Goal: Task Accomplishment & Management: Manage account settings

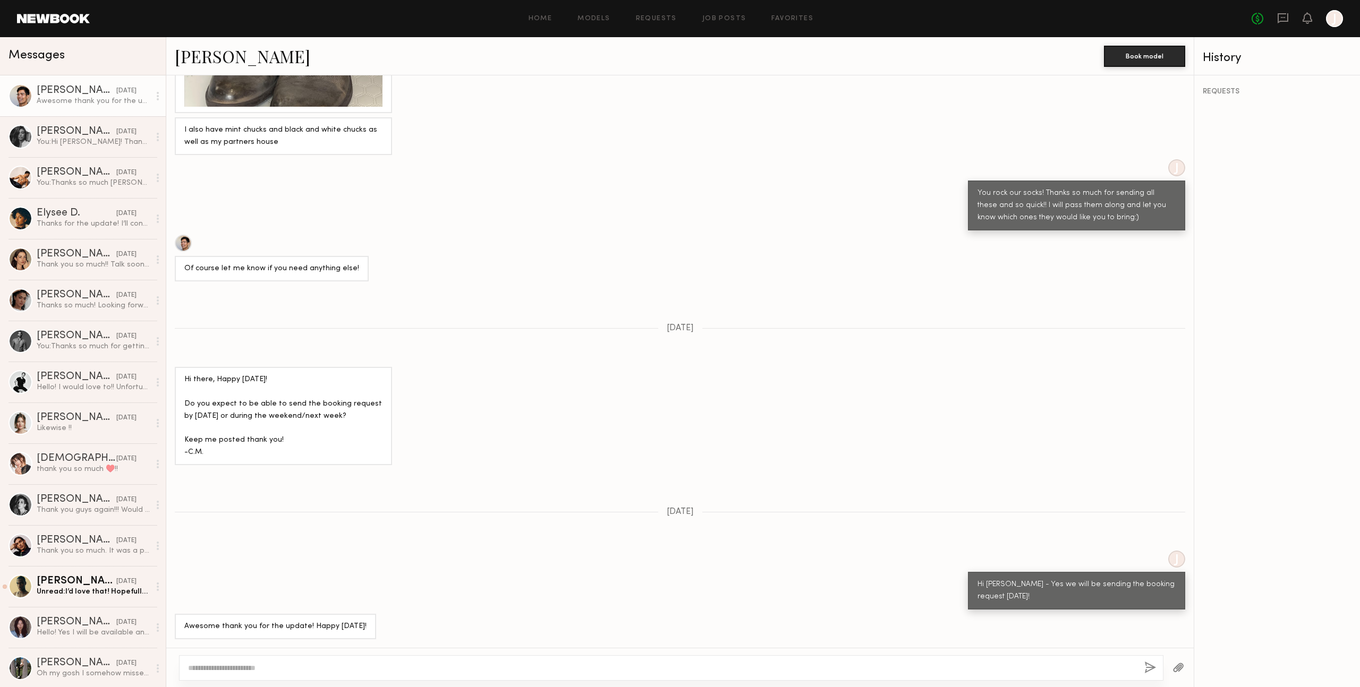
scroll to position [926, 0]
click at [1285, 21] on icon at bounding box center [1282, 18] width 11 height 10
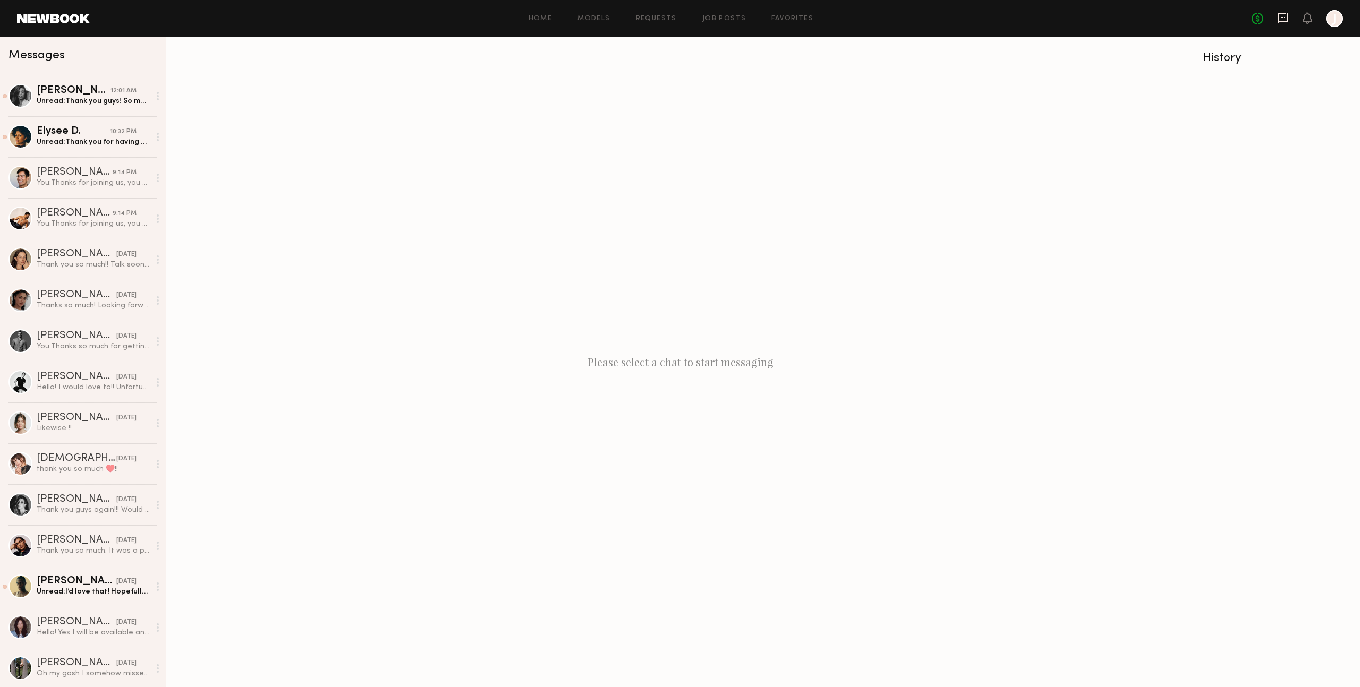
click at [1280, 19] on icon at bounding box center [1283, 18] width 12 height 12
click at [82, 130] on div "Elysee D." at bounding box center [73, 131] width 73 height 11
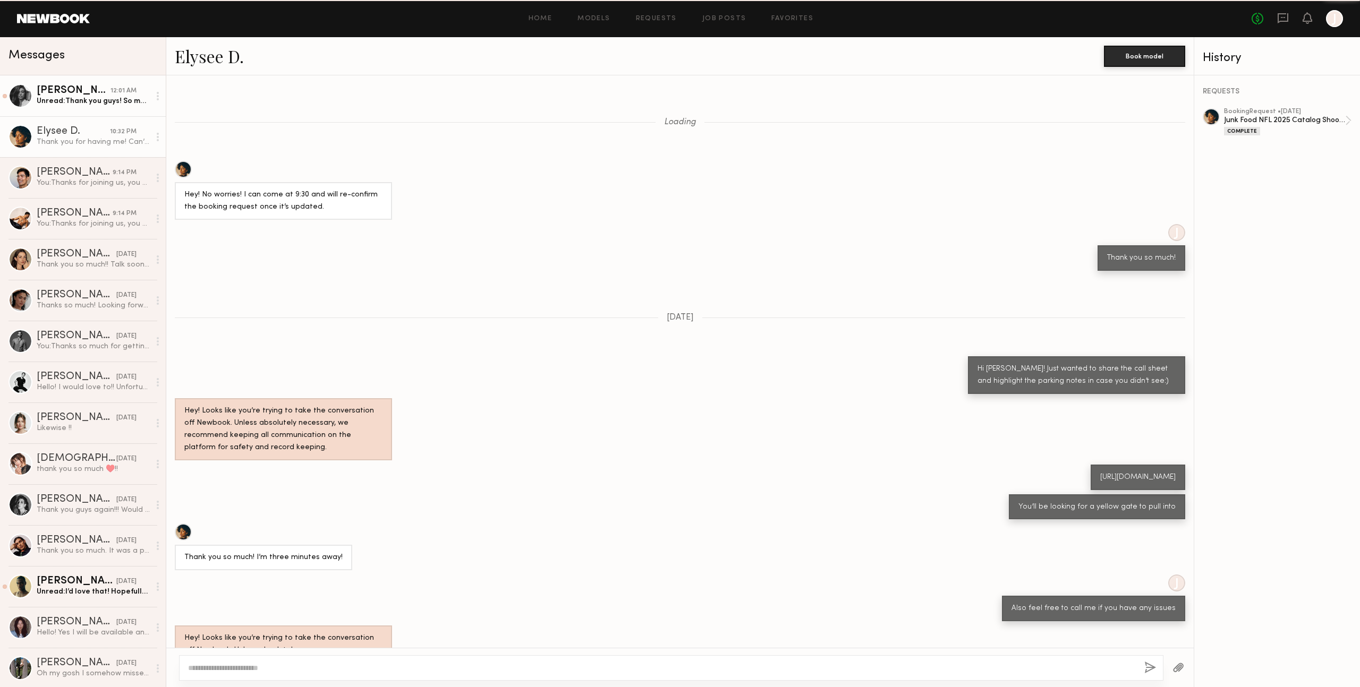
scroll to position [240, 0]
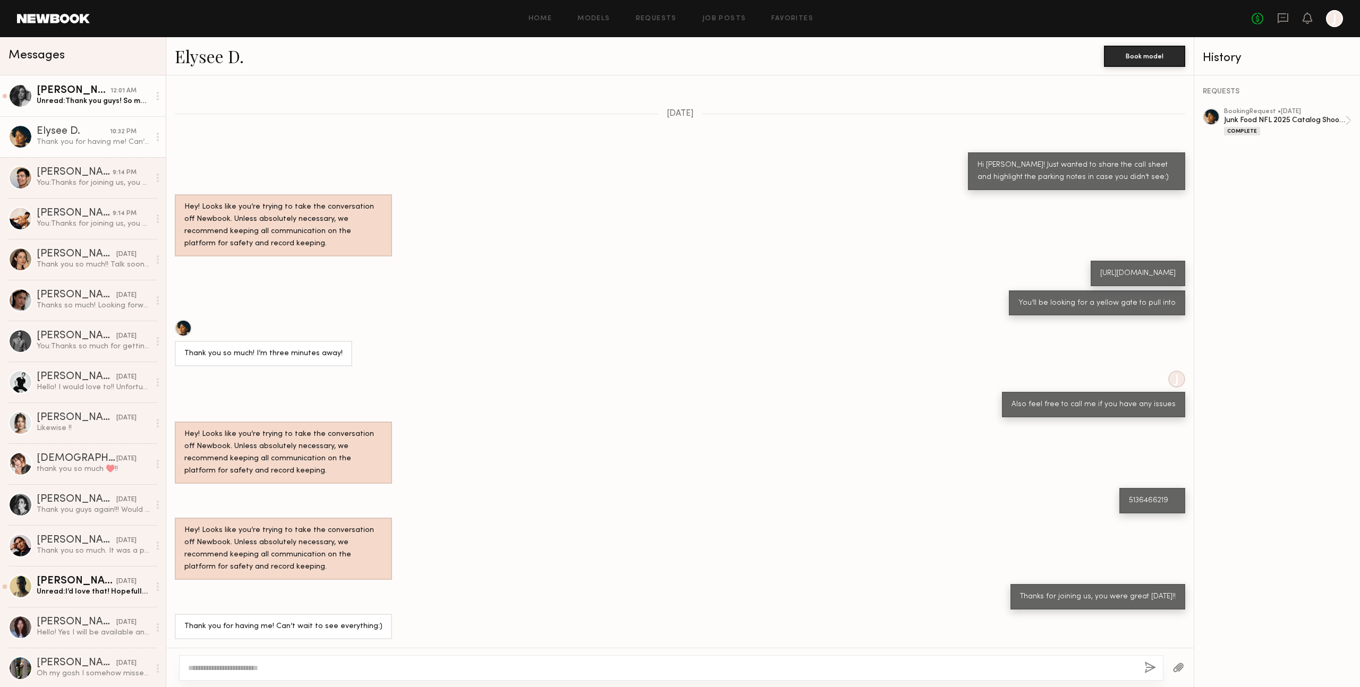
click at [90, 108] on link "[PERSON_NAME] 12:01 AM Unread: Thank you guys! So much fun!" at bounding box center [83, 95] width 166 height 41
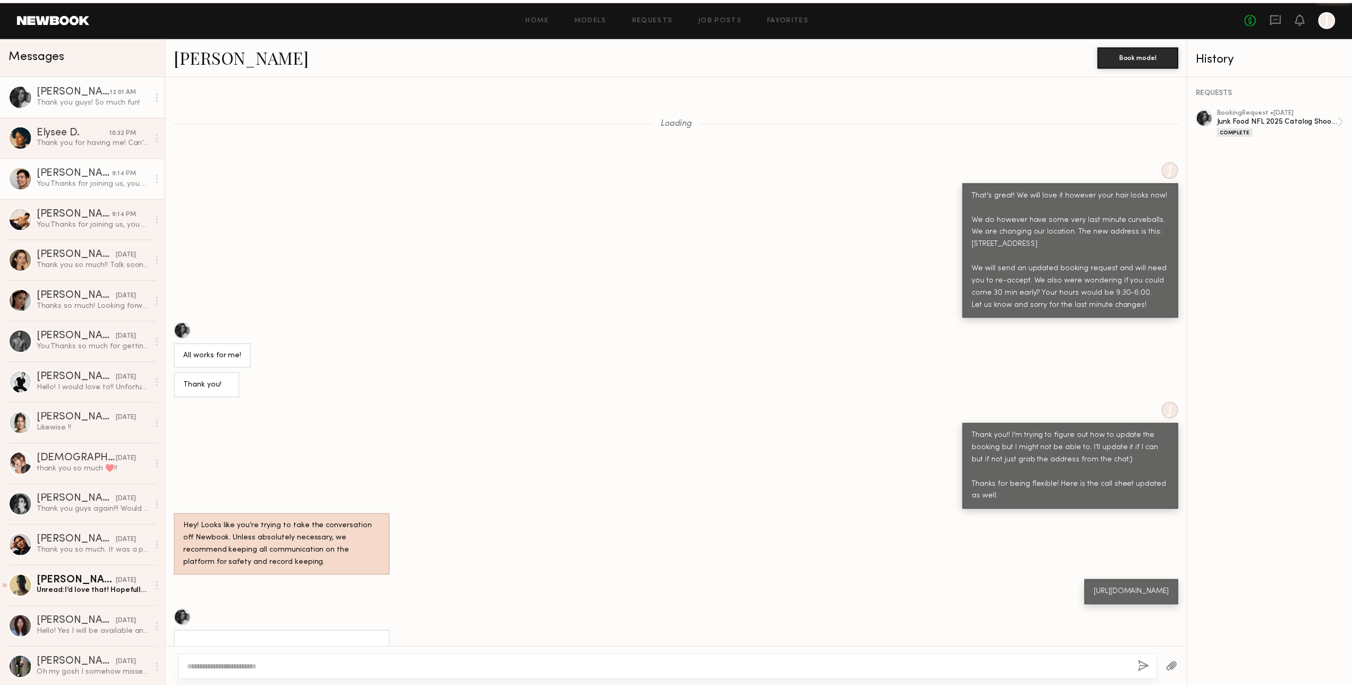
scroll to position [693, 0]
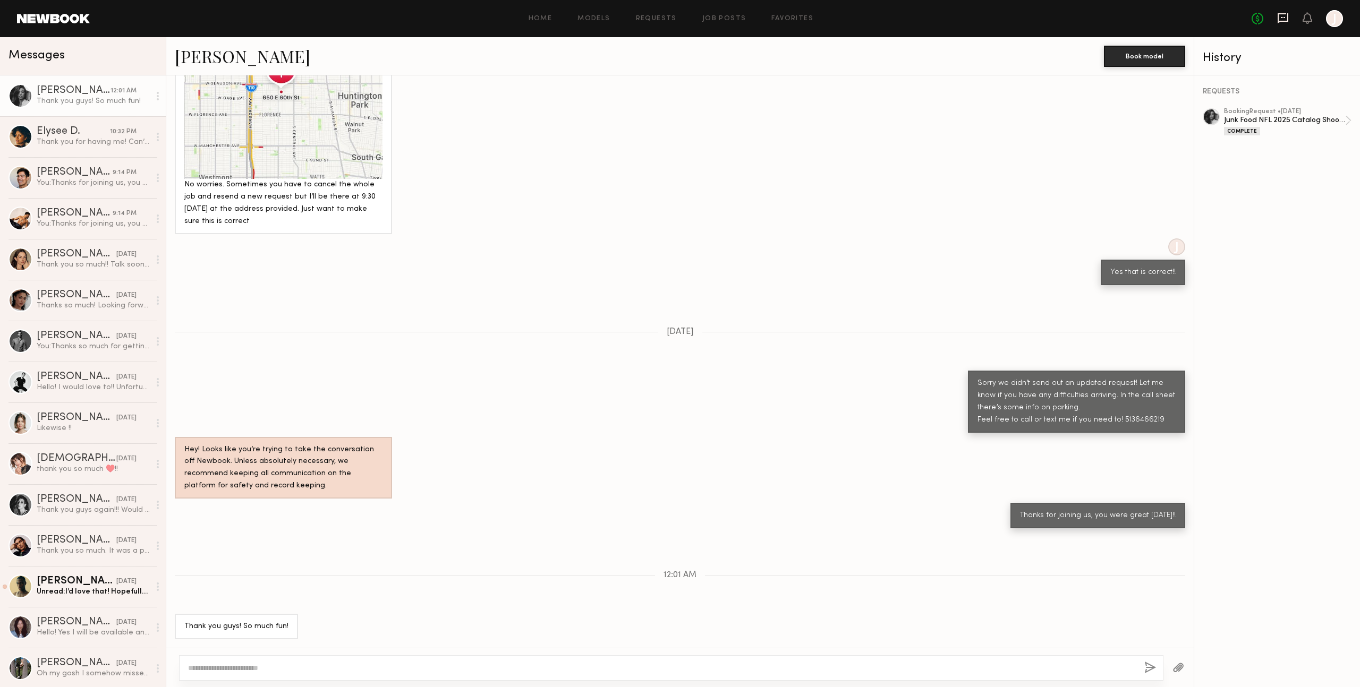
click at [1282, 18] on icon at bounding box center [1283, 18] width 12 height 12
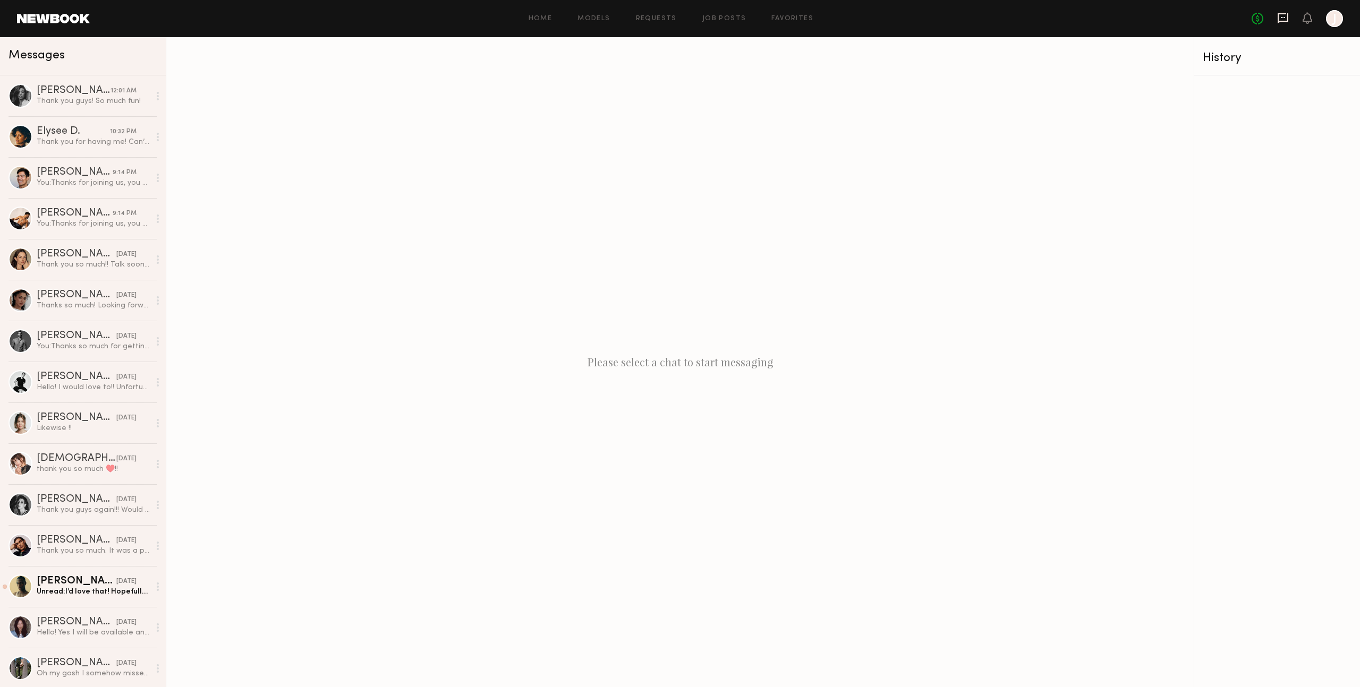
click at [1287, 20] on icon at bounding box center [1282, 18] width 11 height 10
click at [1282, 19] on icon at bounding box center [1283, 18] width 12 height 12
click at [1305, 18] on icon at bounding box center [1307, 17] width 8 height 7
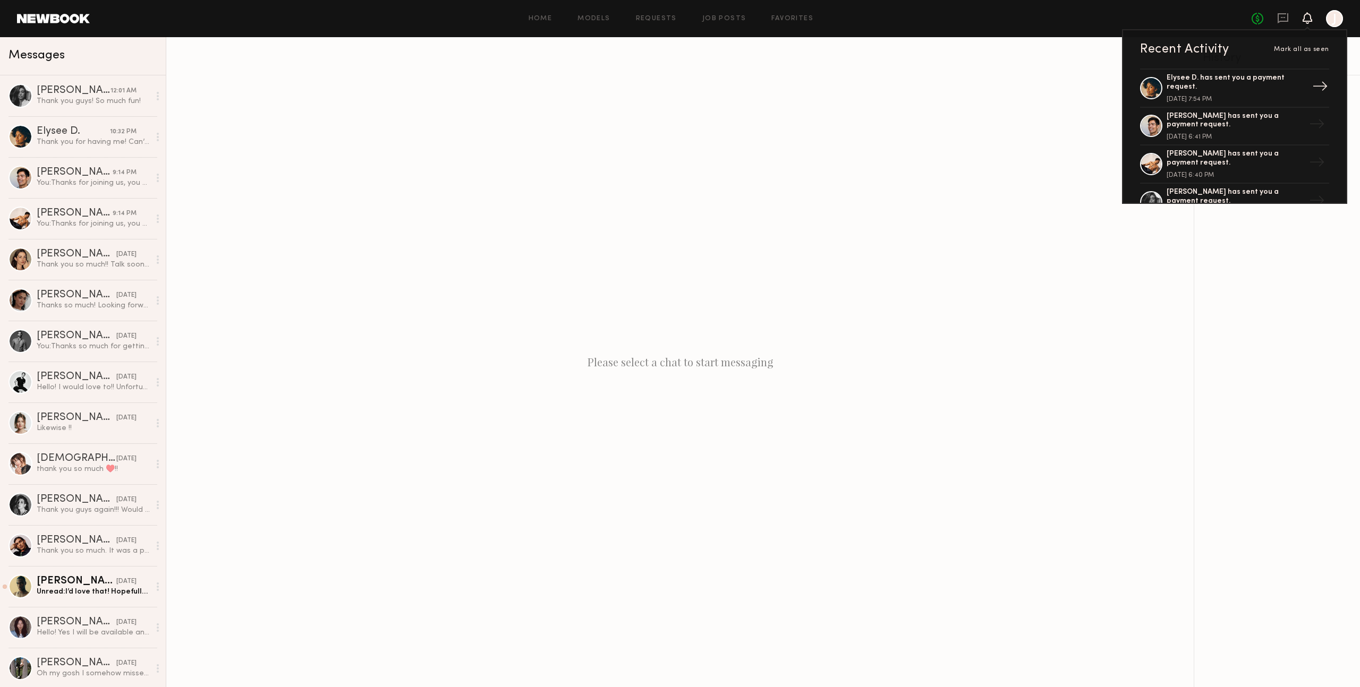
click at [1233, 89] on div "Elysee D. has sent you a payment request." at bounding box center [1235, 83] width 138 height 18
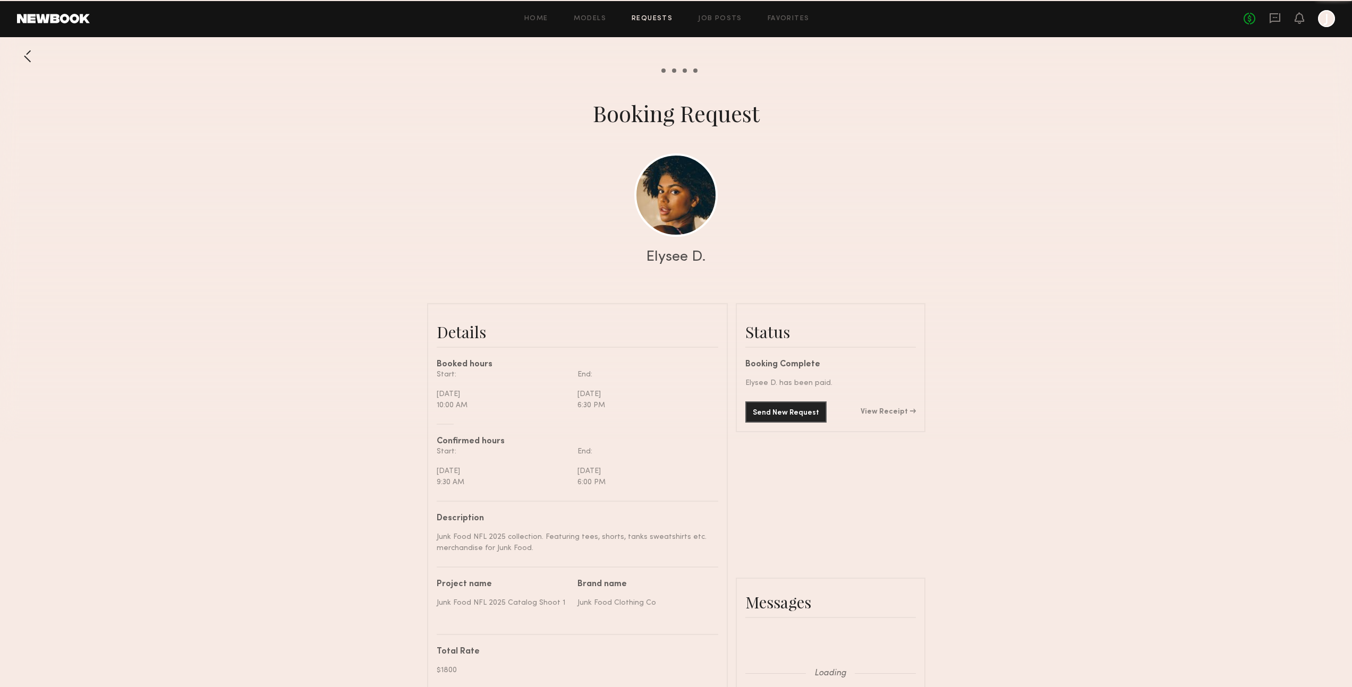
scroll to position [663, 0]
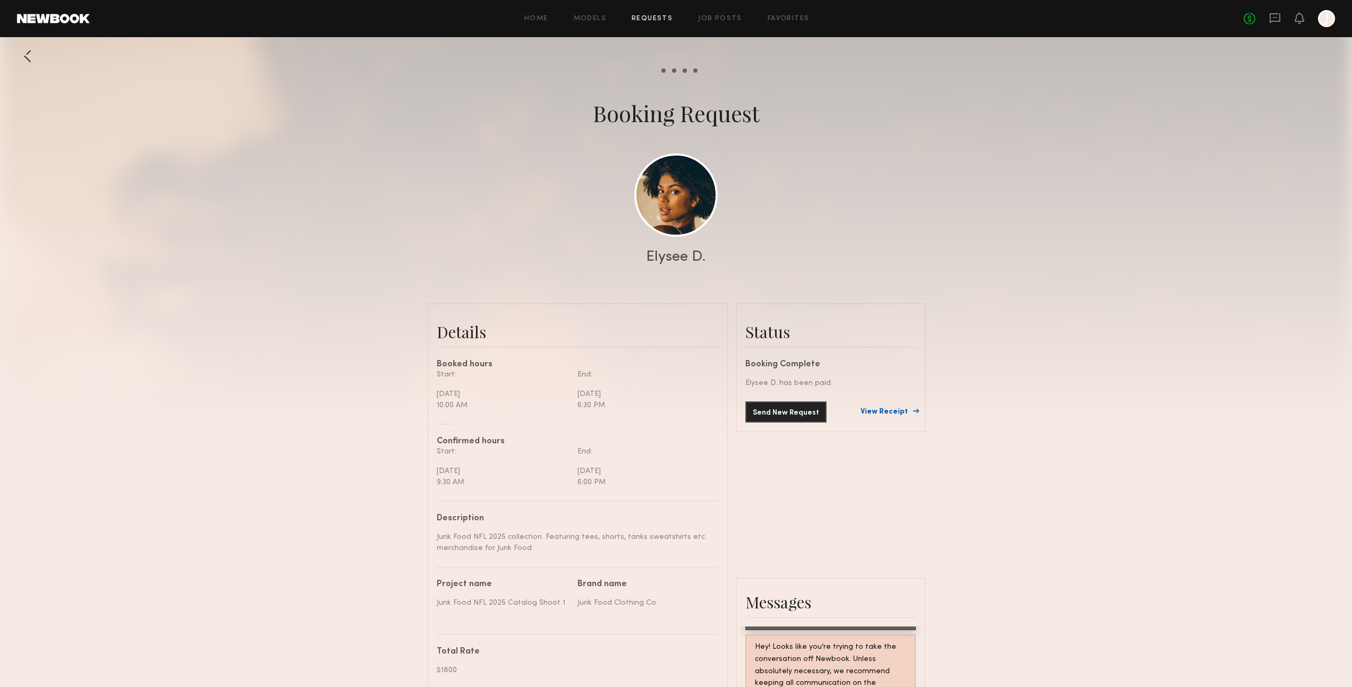
drag, startPoint x: 887, startPoint y: 414, endPoint x: 901, endPoint y: 412, distance: 14.0
click at [897, 412] on link "View Receipt" at bounding box center [887, 411] width 55 height 7
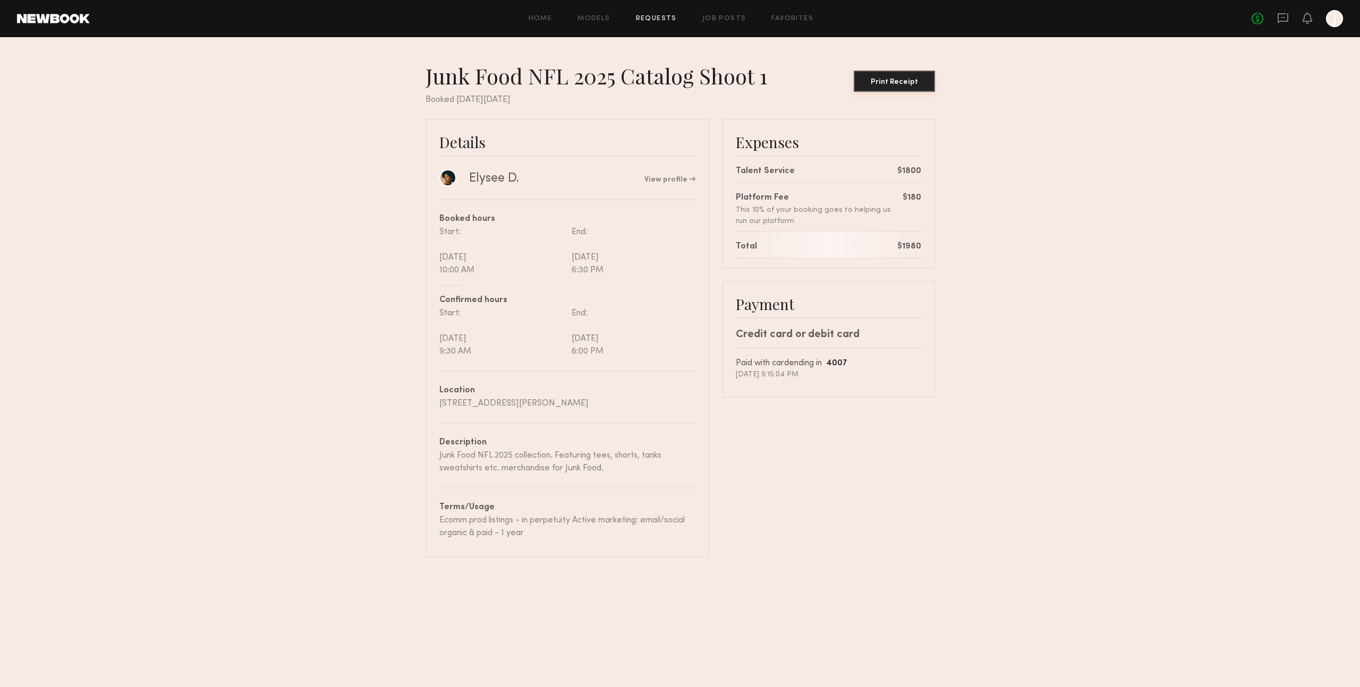
click at [916, 84] on div "Print Receipt" at bounding box center [894, 82] width 73 height 7
click at [1118, 114] on nb-booking-receipt "Junk Food NFL 2025 Catalog Shoot 1 Print Receipt Booked [DATE][DATE] Details El…" at bounding box center [680, 310] width 1360 height 495
click at [661, 20] on link "Requests" at bounding box center [656, 18] width 41 height 7
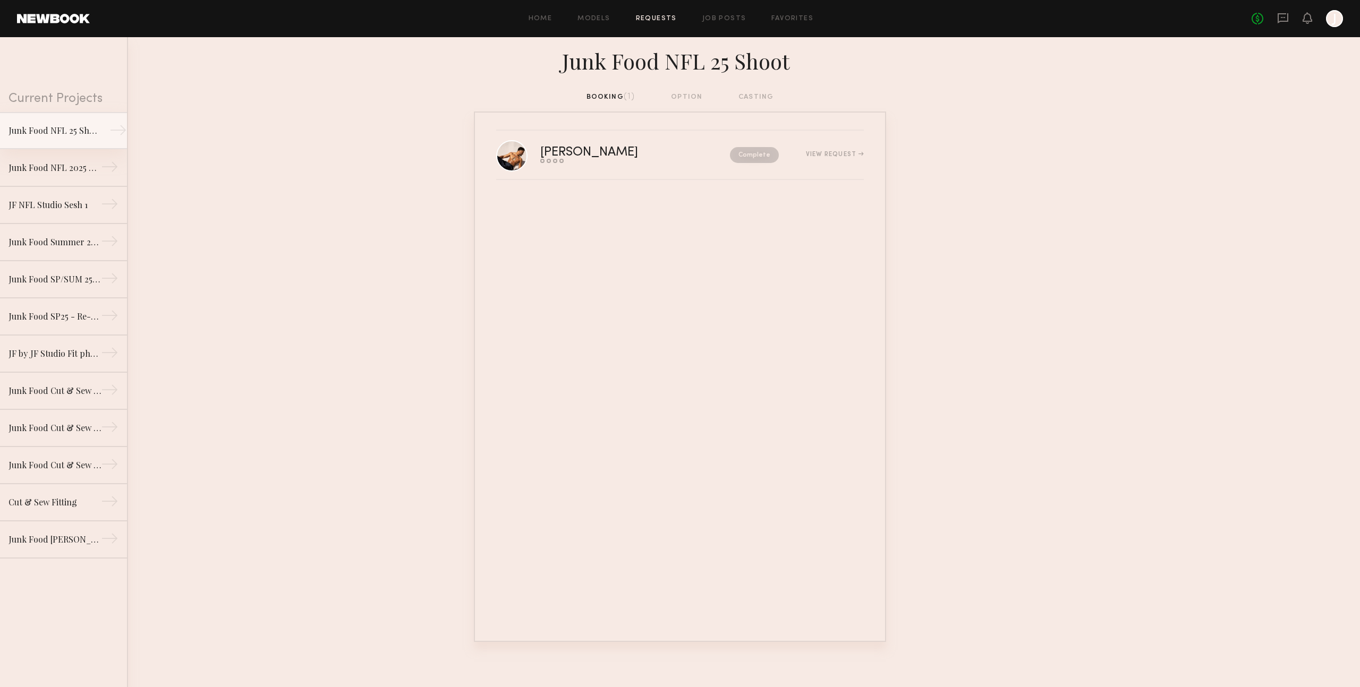
click at [74, 129] on div "Junk Food NFL 25 Shoot" at bounding box center [54, 130] width 92 height 13
click at [666, 167] on link "[PERSON_NAME] Send request Model response Review hours worked Pay model Complet…" at bounding box center [680, 155] width 368 height 49
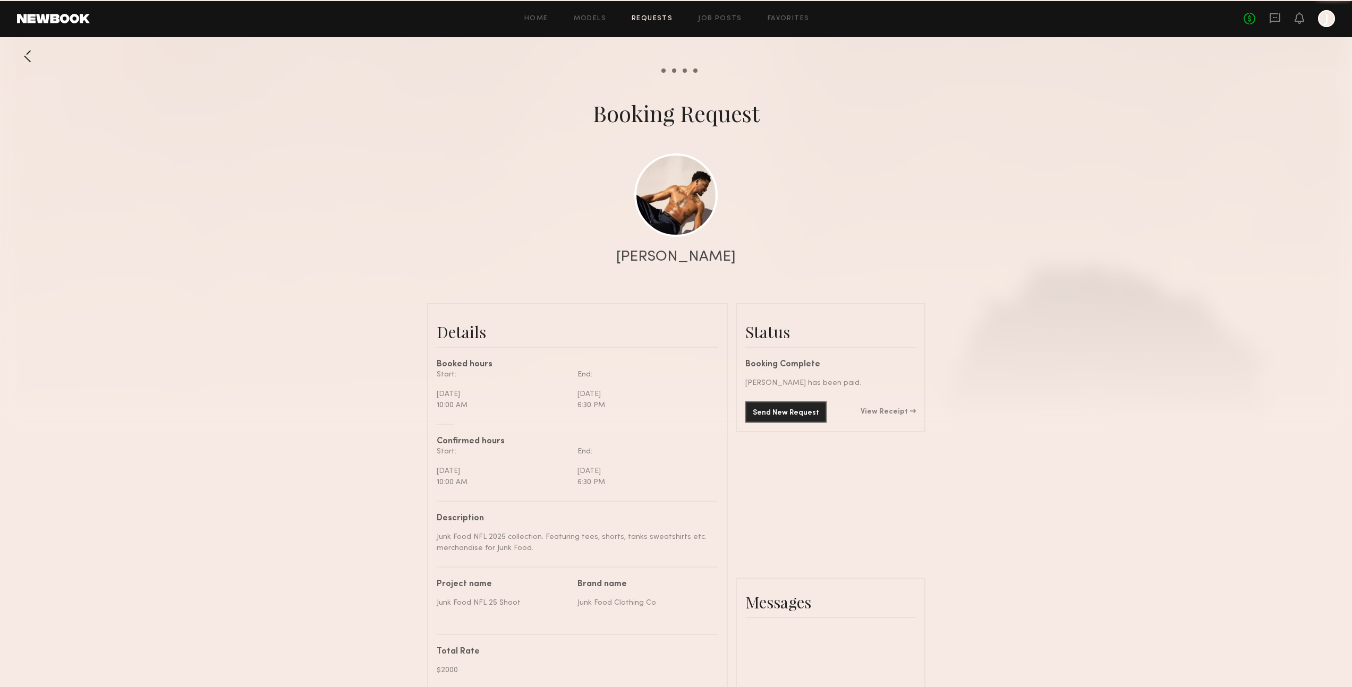
scroll to position [1280, 0]
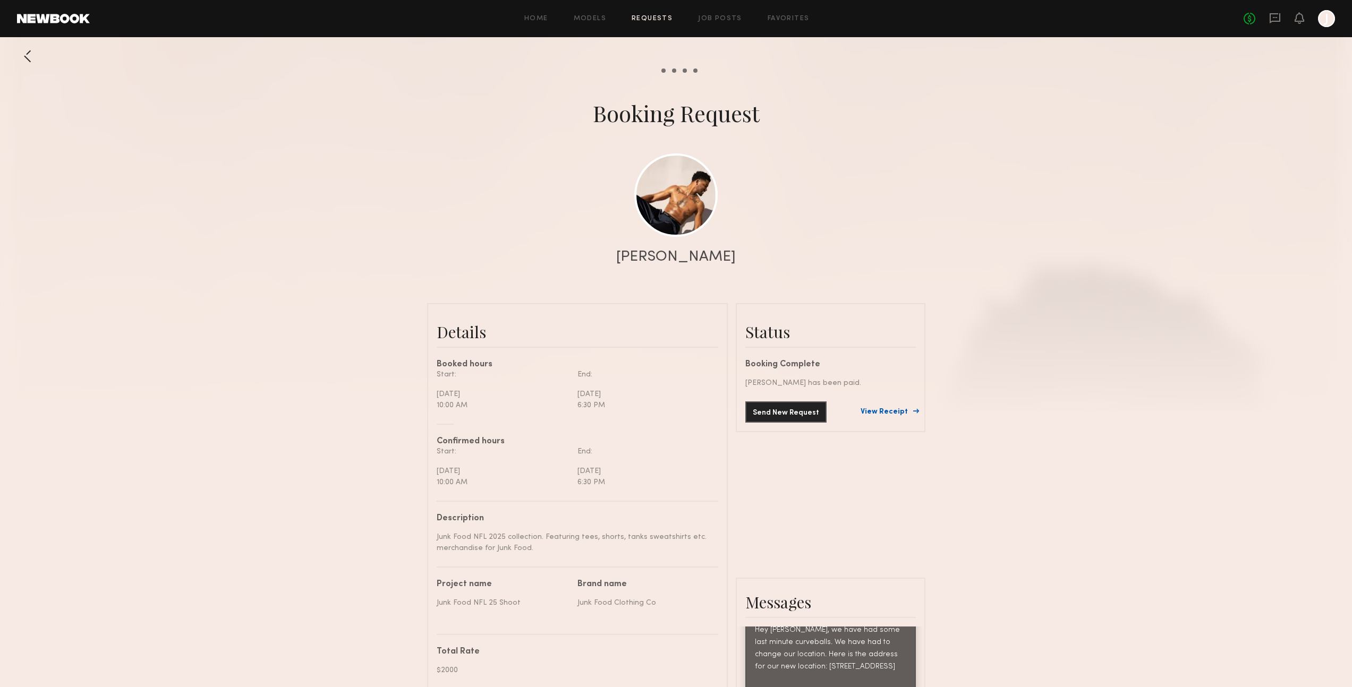
click at [894, 412] on link "View Receipt" at bounding box center [887, 411] width 55 height 7
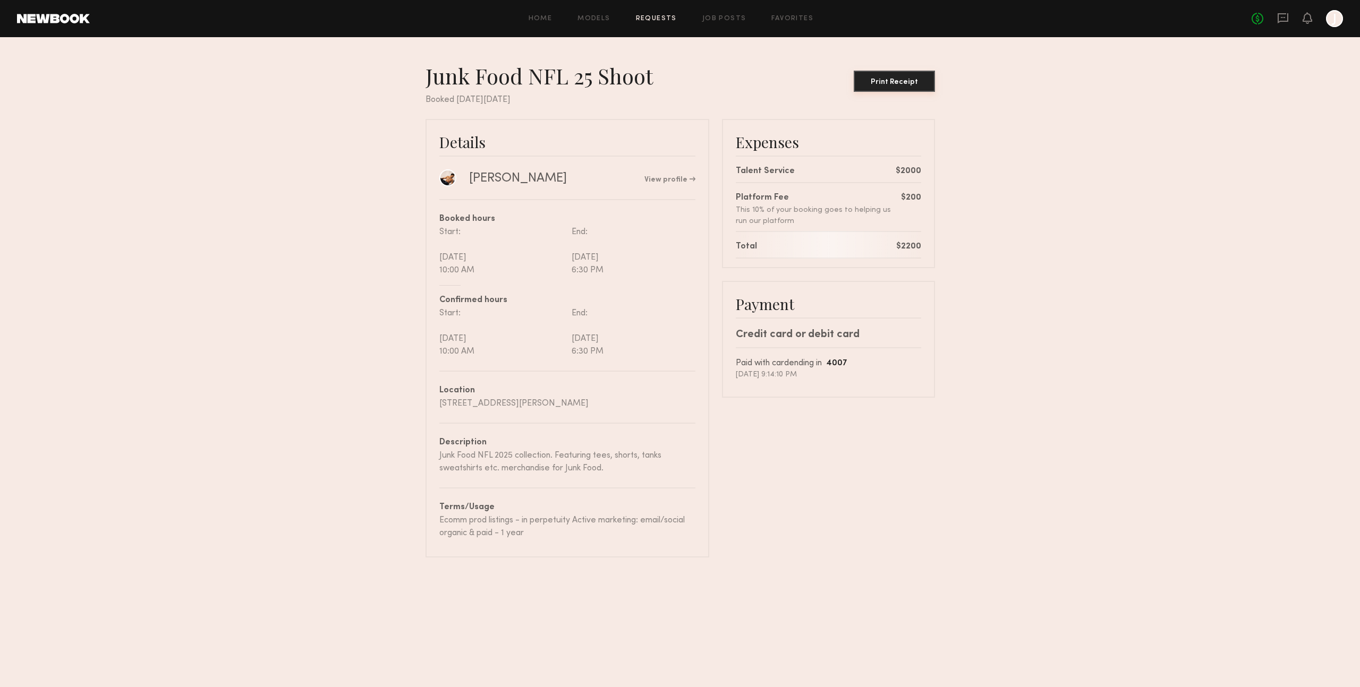
click at [906, 90] on button "Print Receipt" at bounding box center [894, 81] width 81 height 21
click at [1300, 54] on div "Junk Food NFL 25 Shoot Print Receipt Booked [DATE][DATE] Details [PERSON_NAME] …" at bounding box center [680, 312] width 1360 height 550
click at [1301, 22] on div "No fees up to $5,000 J" at bounding box center [1296, 18] width 91 height 17
click at [1303, 20] on icon at bounding box center [1307, 17] width 8 height 7
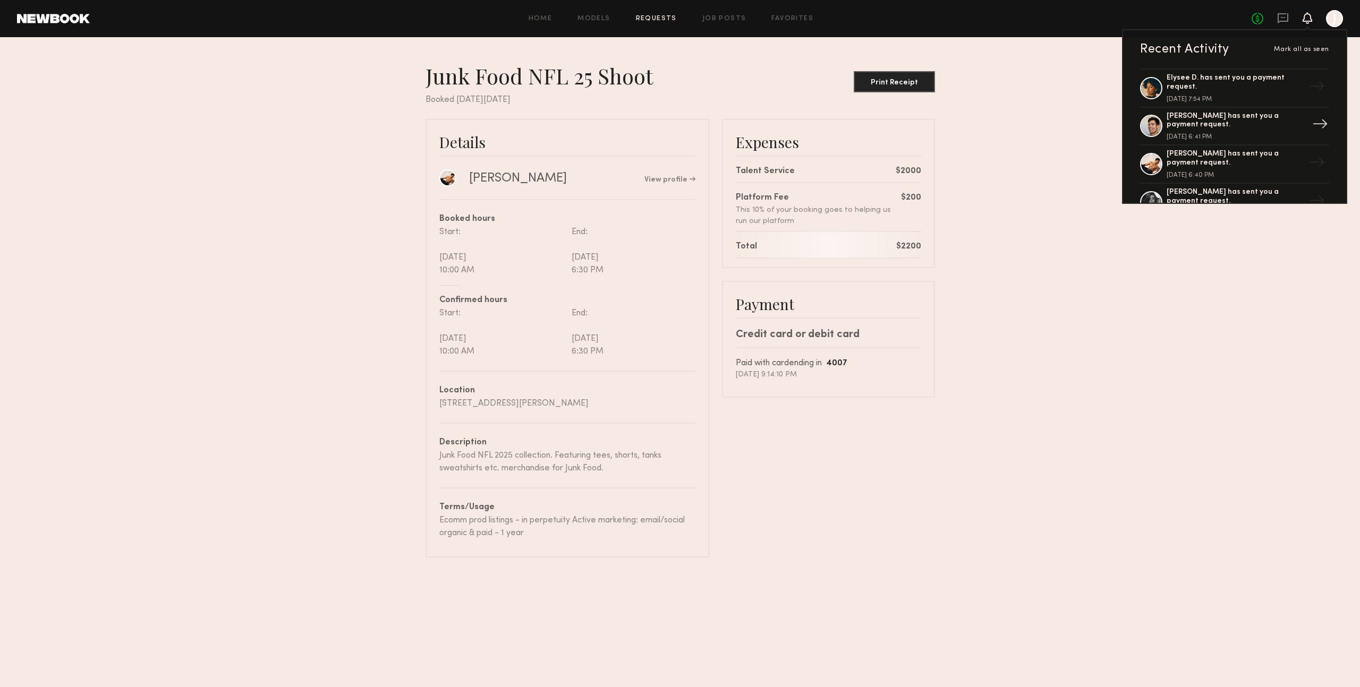
click at [1223, 124] on div "[PERSON_NAME] has sent you a payment request." at bounding box center [1235, 121] width 138 height 18
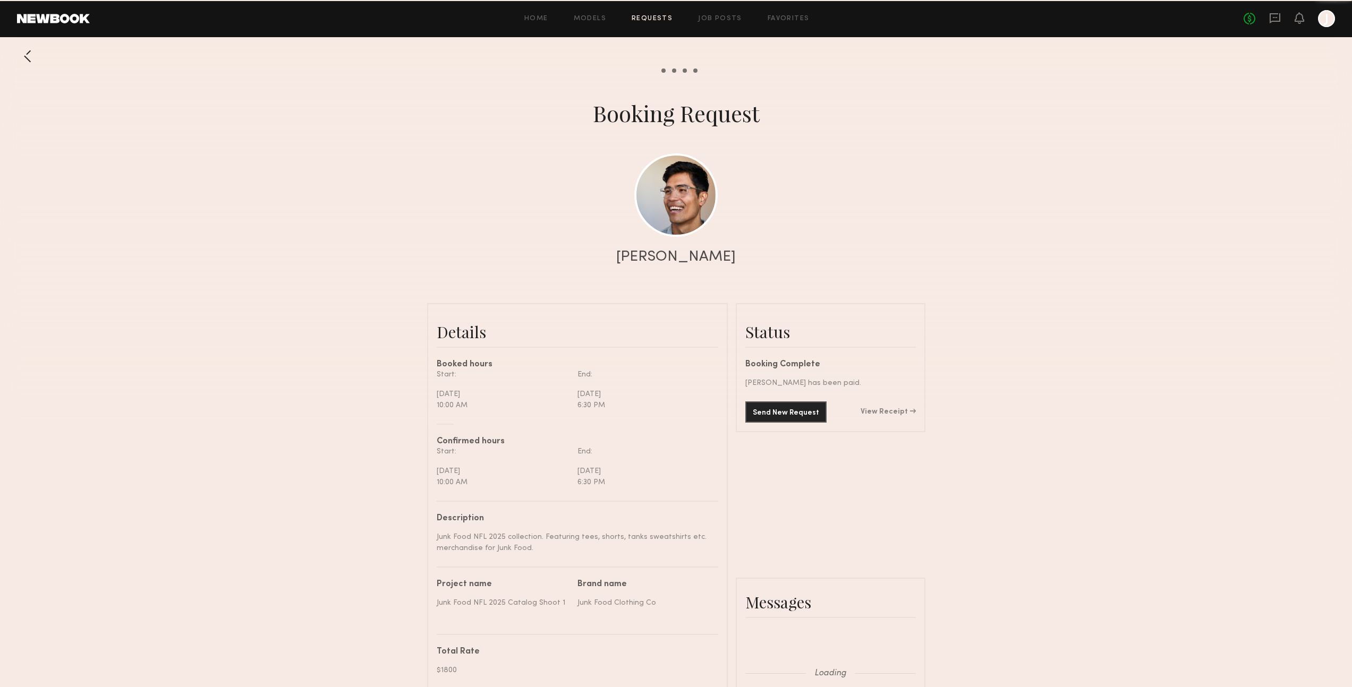
scroll to position [4948, 0]
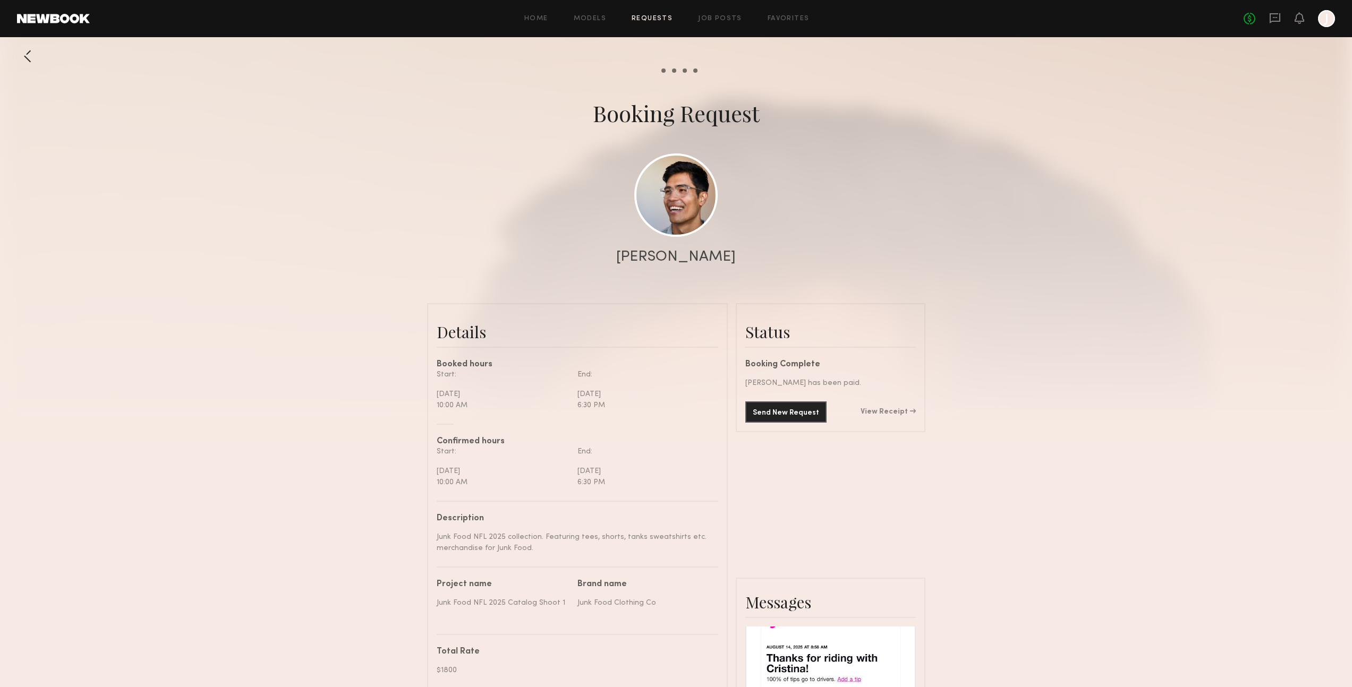
click at [976, 406] on div at bounding box center [676, 212] width 1352 height 425
click at [888, 415] on link "View Receipt" at bounding box center [887, 411] width 55 height 7
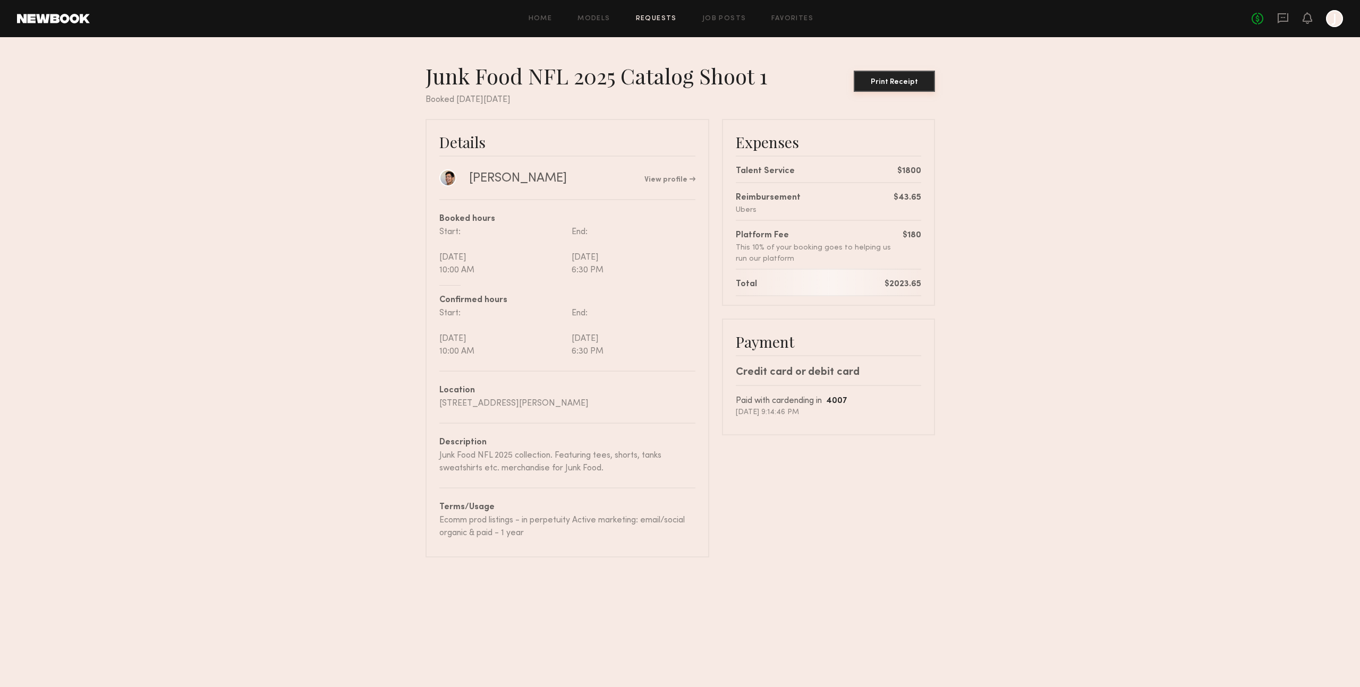
click at [904, 88] on button "Print Receipt" at bounding box center [894, 81] width 81 height 21
click at [1304, 21] on icon at bounding box center [1307, 17] width 8 height 7
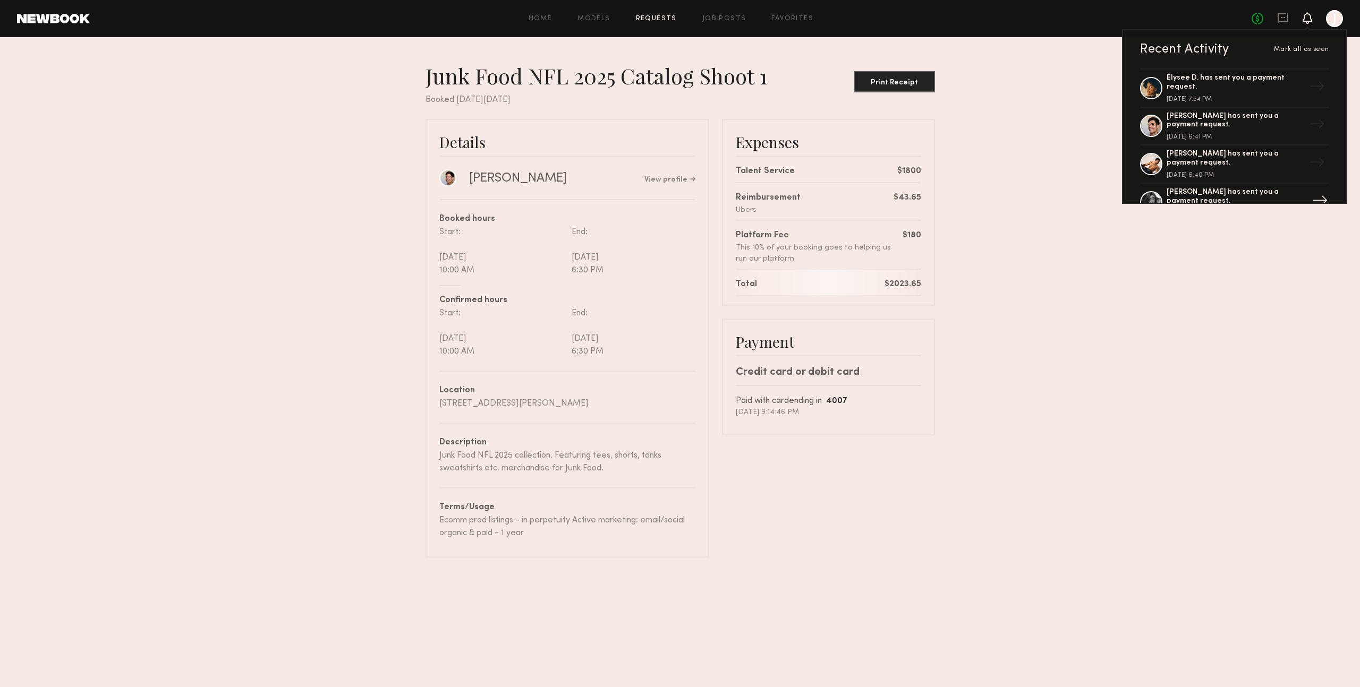
click at [1229, 193] on div "[PERSON_NAME] has sent you a payment request." at bounding box center [1235, 197] width 138 height 18
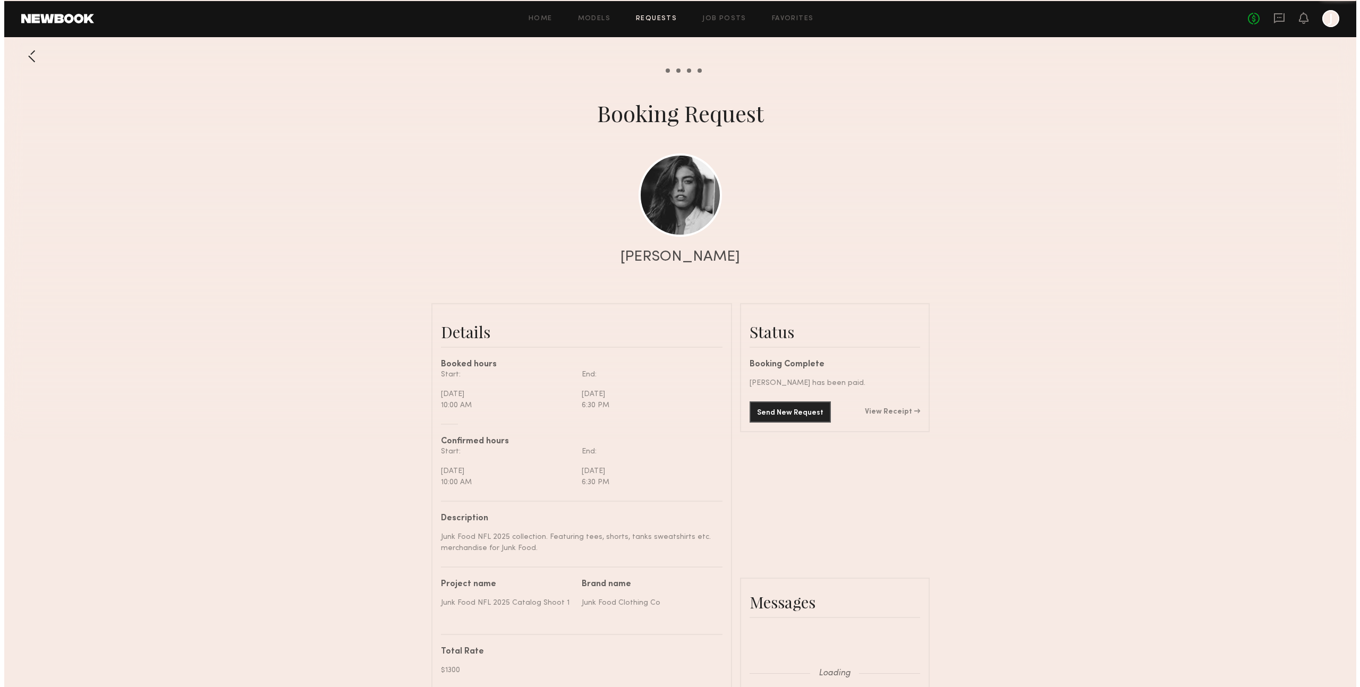
scroll to position [1087, 0]
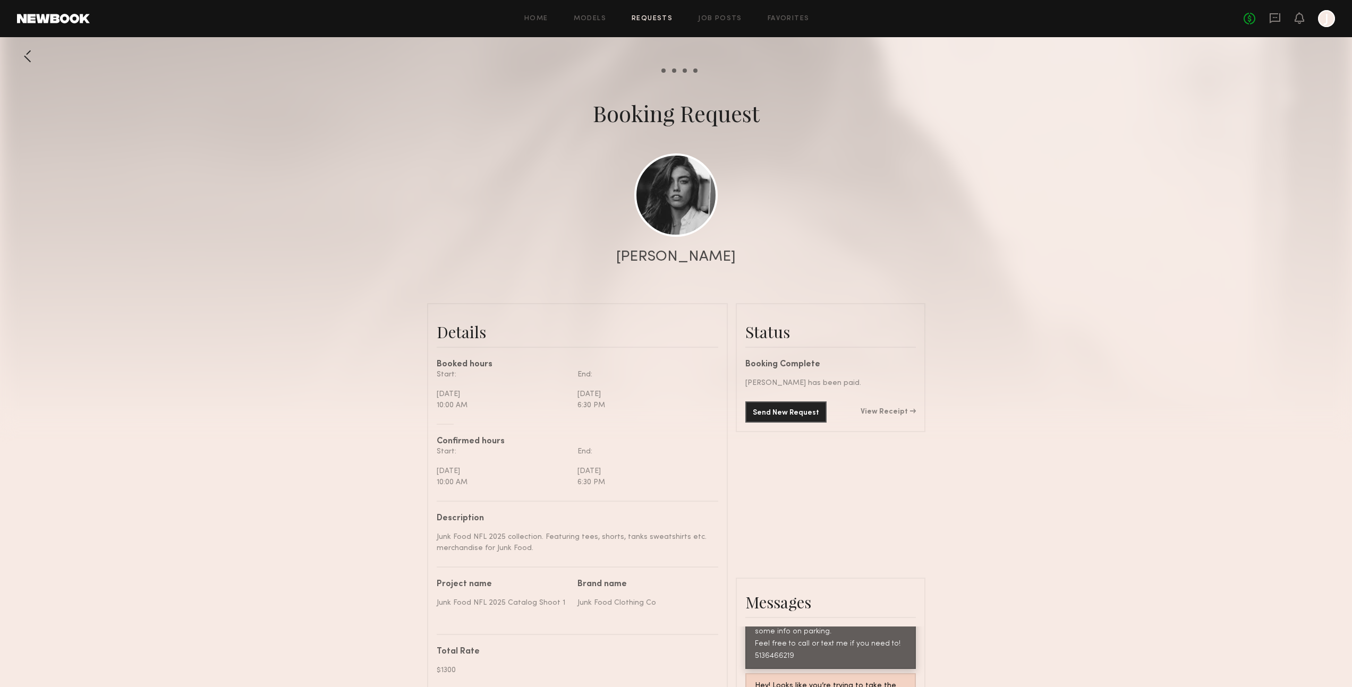
click at [884, 414] on link "View Receipt" at bounding box center [887, 411] width 55 height 7
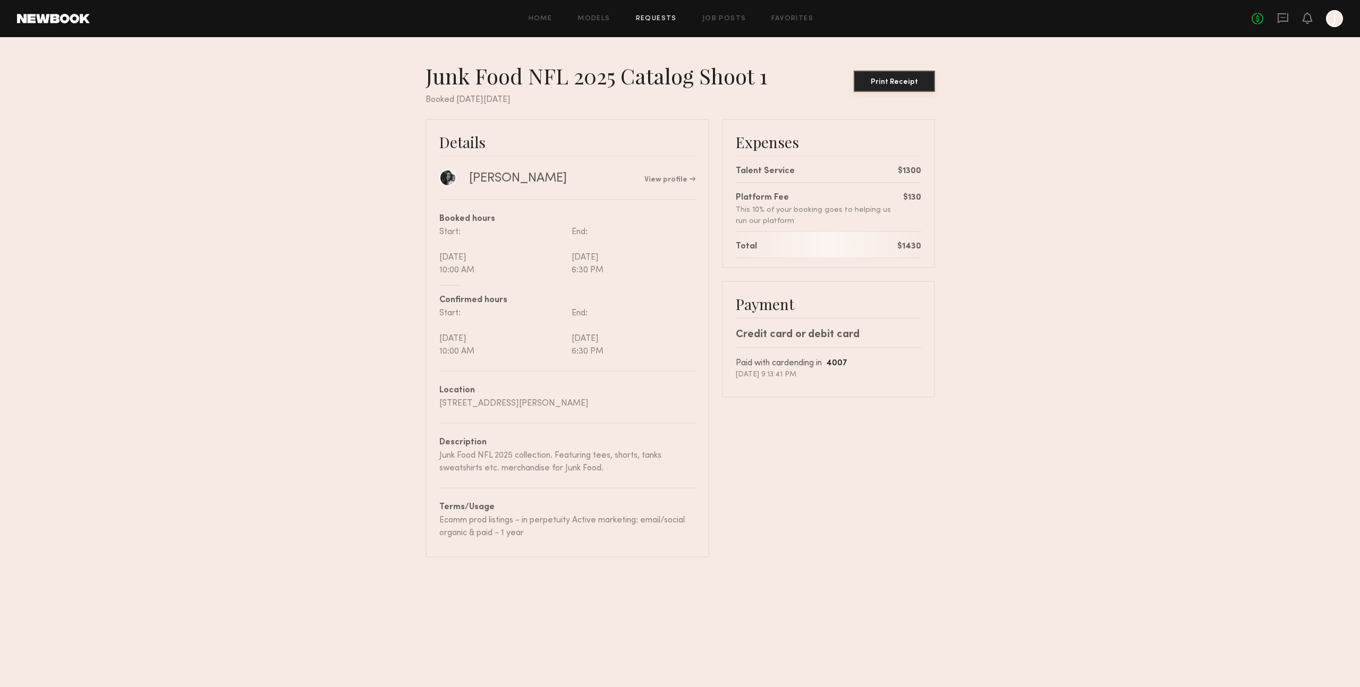
click at [914, 85] on div "Print Receipt" at bounding box center [894, 82] width 73 height 7
